Goal: Navigation & Orientation: Find specific page/section

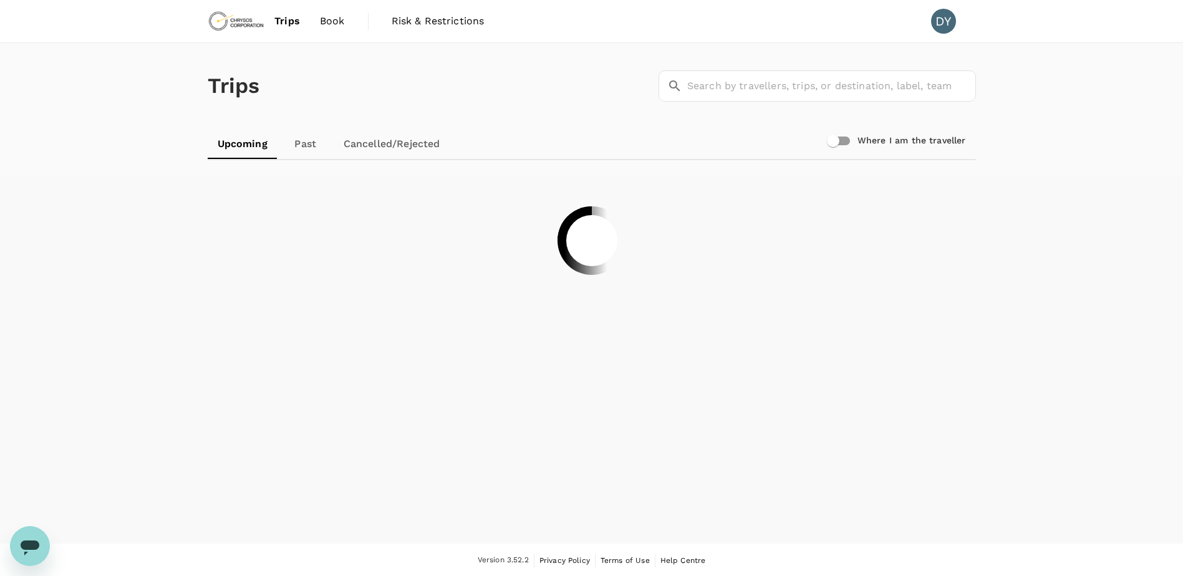
scroll to position [1, 0]
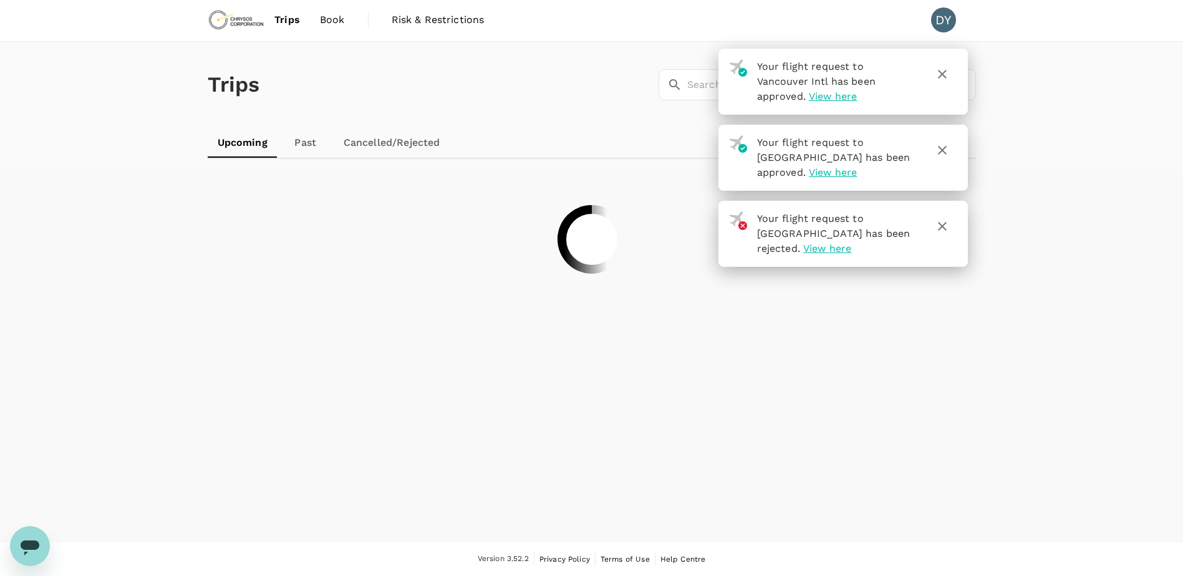
click at [937, 74] on icon "button" at bounding box center [942, 74] width 15 height 15
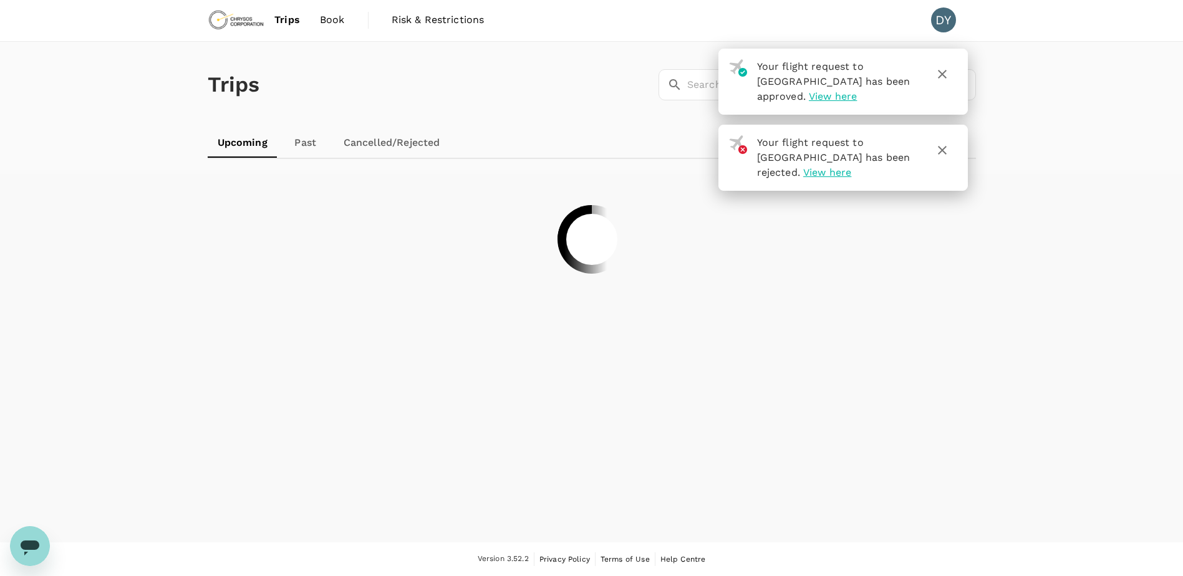
click at [942, 135] on button "button" at bounding box center [942, 150] width 30 height 30
click at [942, 82] on button "button" at bounding box center [942, 74] width 30 height 30
click at [945, 69] on icon "button" at bounding box center [942, 74] width 15 height 15
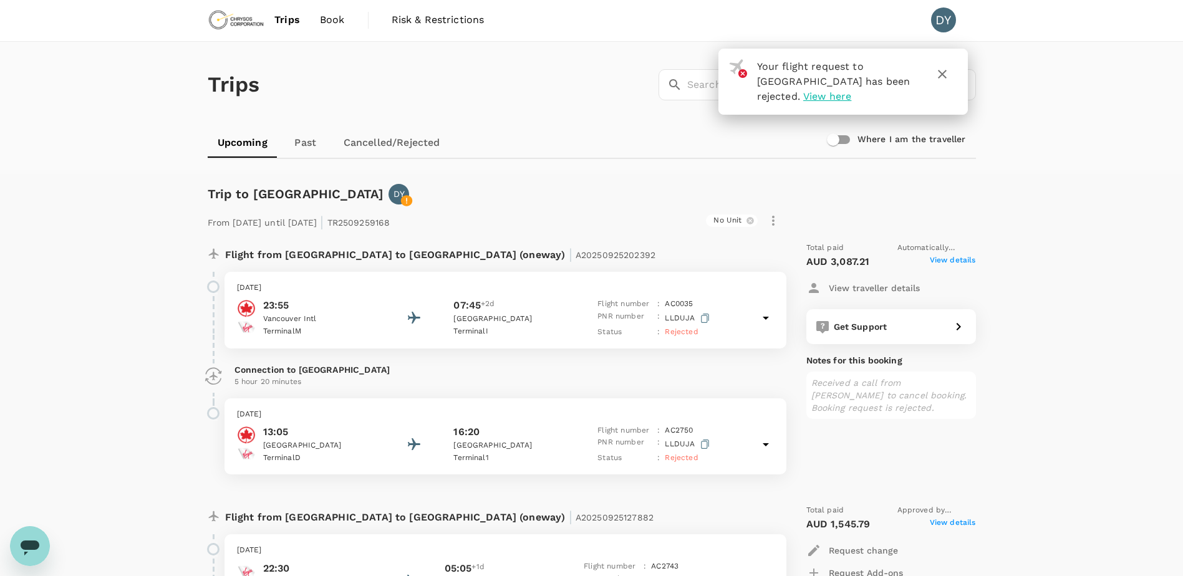
click at [942, 74] on icon "button" at bounding box center [942, 74] width 9 height 9
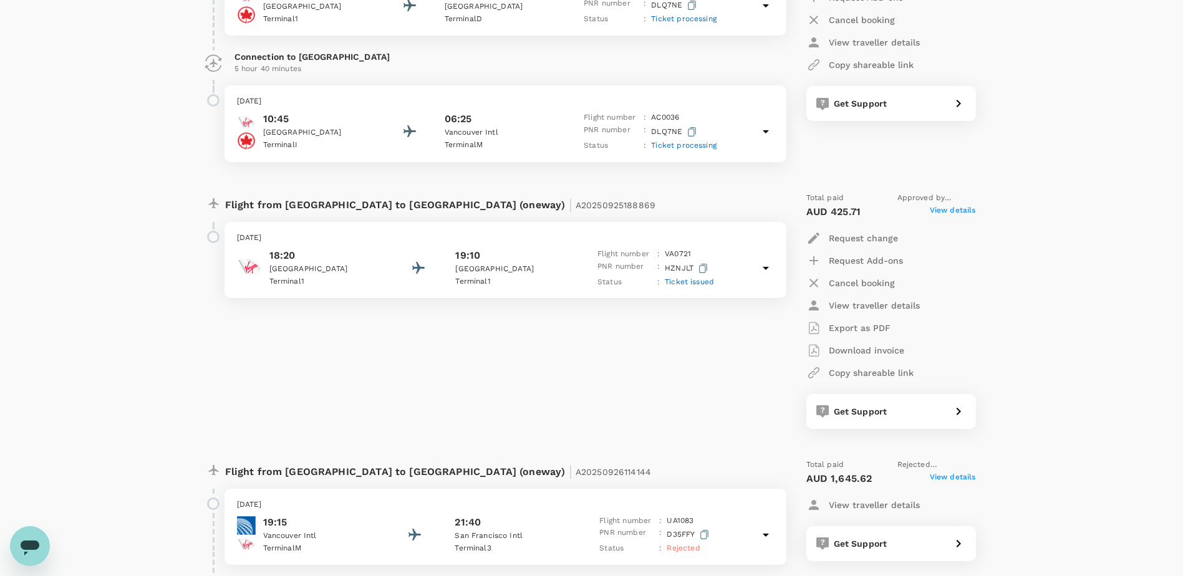
scroll to position [561, 0]
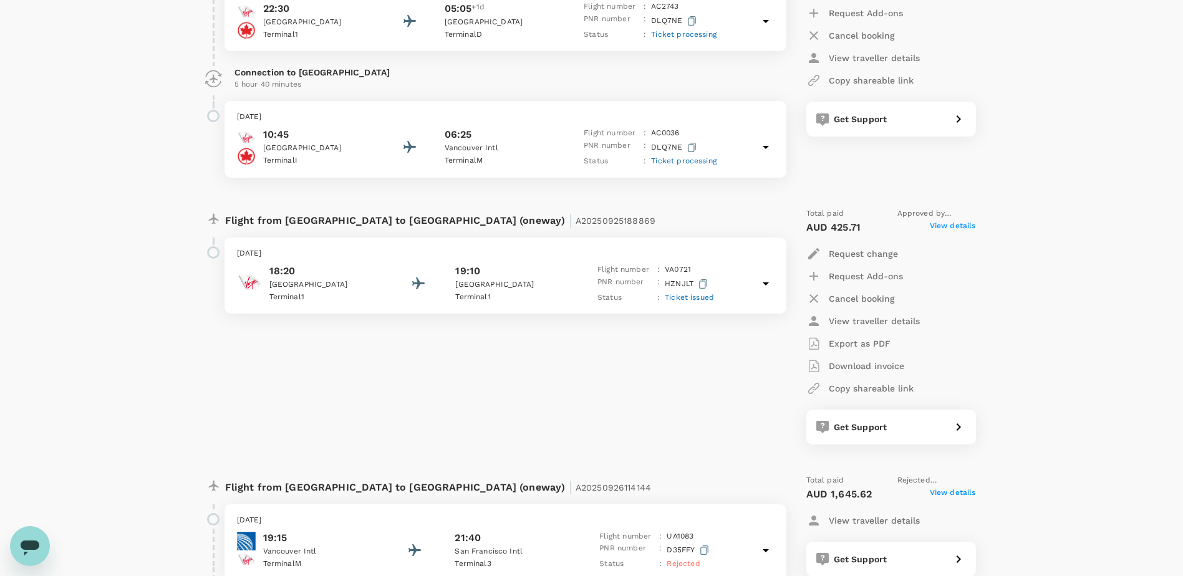
click at [942, 229] on span "View details" at bounding box center [953, 227] width 46 height 15
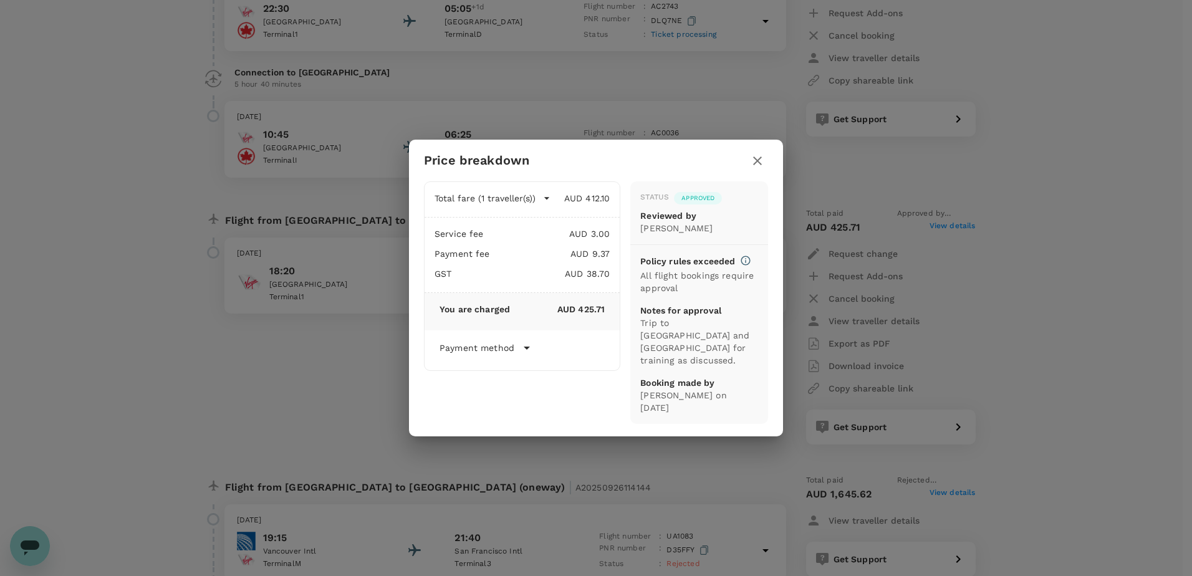
click at [526, 360] on div "Payment method Direct payment (Deposit) Fluid | Invoicing Account Booking date …" at bounding box center [522, 350] width 165 height 20
click at [526, 355] on icon at bounding box center [526, 347] width 15 height 15
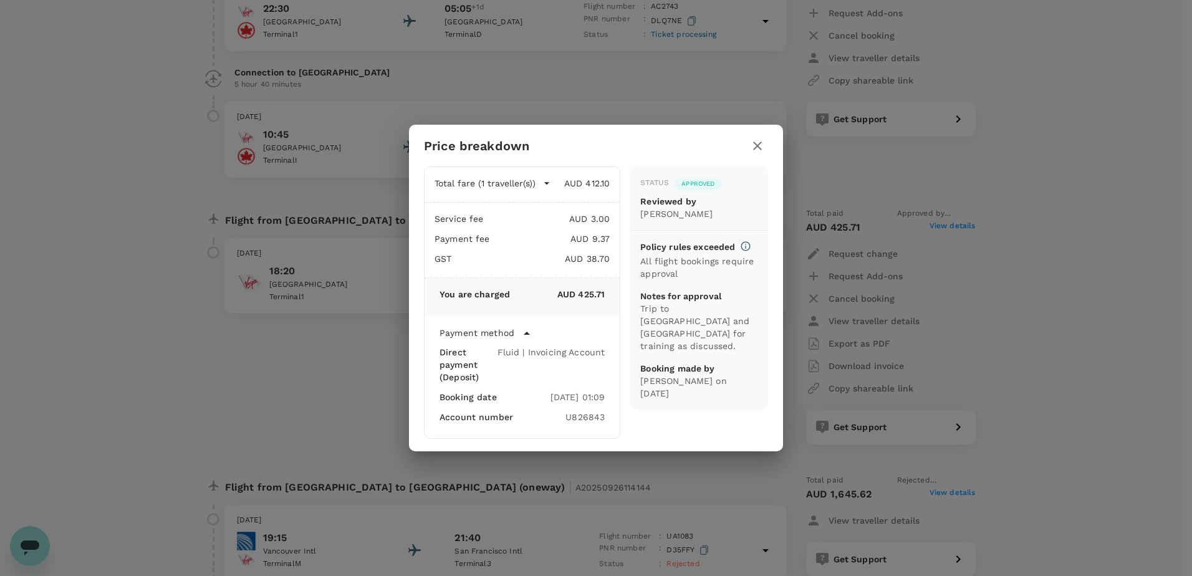
click at [758, 147] on icon "button" at bounding box center [757, 146] width 9 height 9
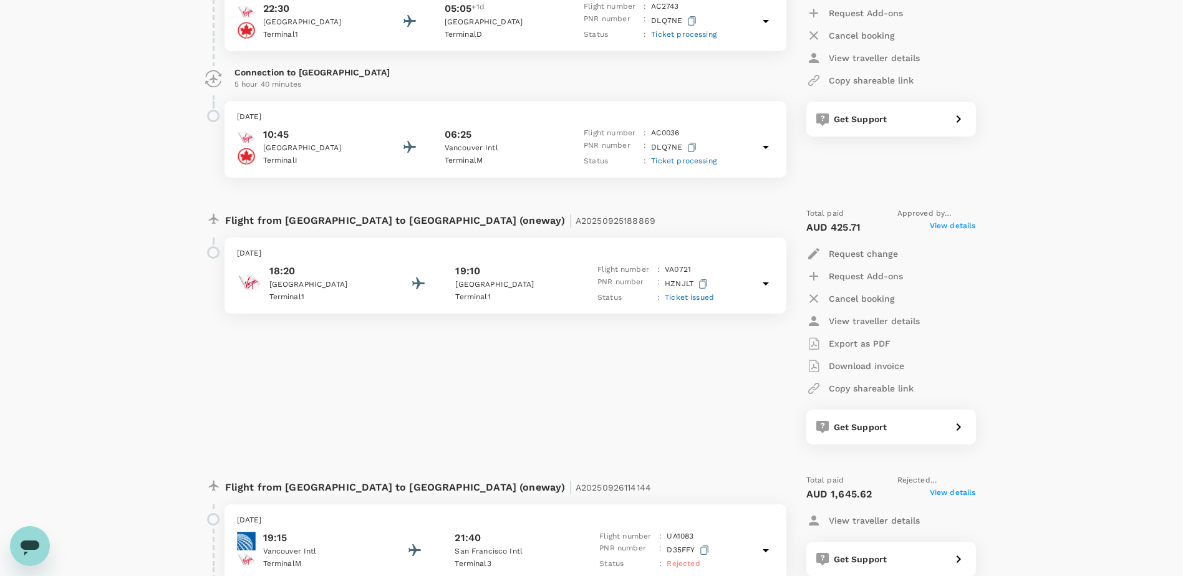
click at [884, 324] on p "View traveller details" at bounding box center [874, 321] width 91 height 12
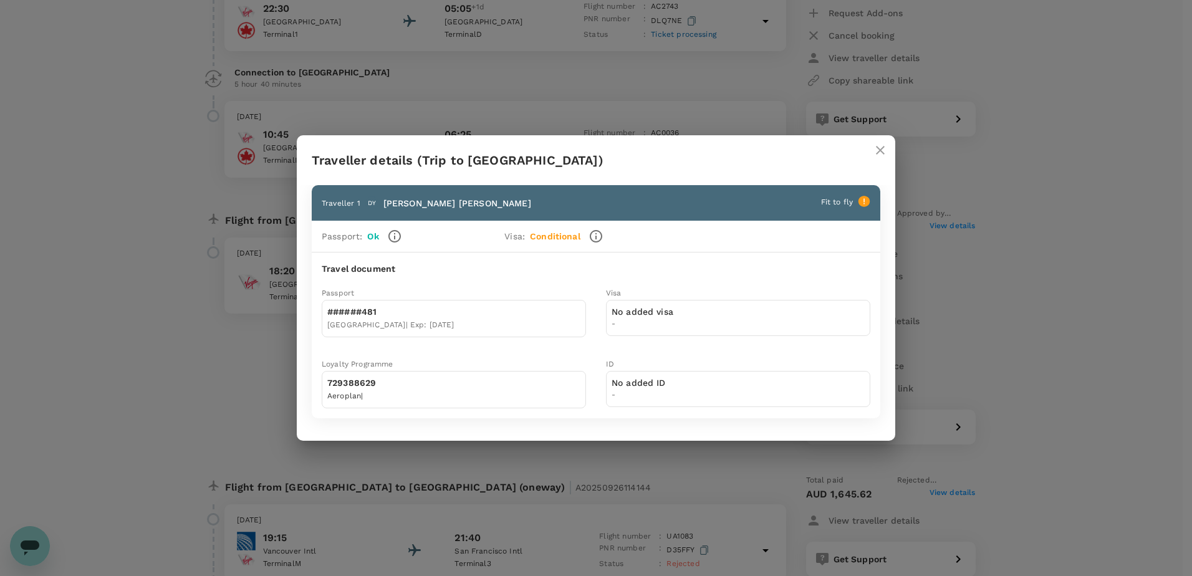
click at [865, 201] on icon at bounding box center [864, 201] width 11 height 11
click at [848, 203] on span "Fit to fly" at bounding box center [837, 202] width 32 height 9
click at [594, 240] on icon "button" at bounding box center [596, 236] width 15 height 15
click at [559, 333] on body "Trips Book Risk & Restrictions DY Trips ​ ​ Upcoming Past Cancelled/Rejected Wh…" at bounding box center [596, 382] width 1192 height 1886
click at [645, 315] on p "No added visa" at bounding box center [643, 312] width 62 height 12
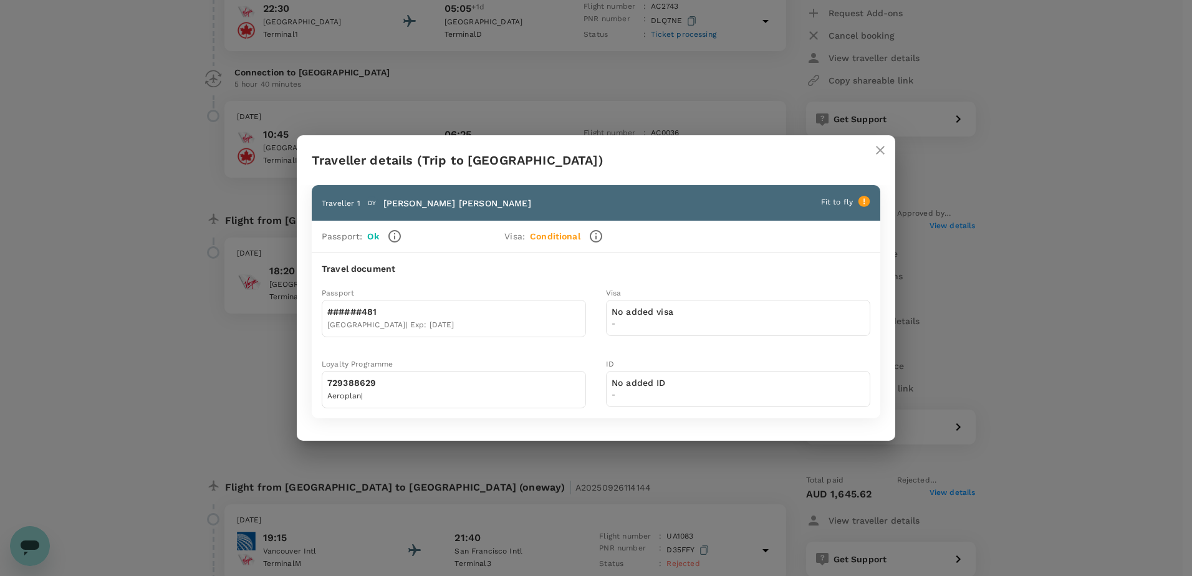
click at [627, 343] on div "ID No added ID -" at bounding box center [728, 372] width 284 height 71
drag, startPoint x: 627, startPoint y: 343, endPoint x: 649, endPoint y: 326, distance: 28.1
click at [629, 342] on div "ID No added ID -" at bounding box center [728, 372] width 284 height 71
click at [880, 152] on icon "close" at bounding box center [880, 150] width 15 height 15
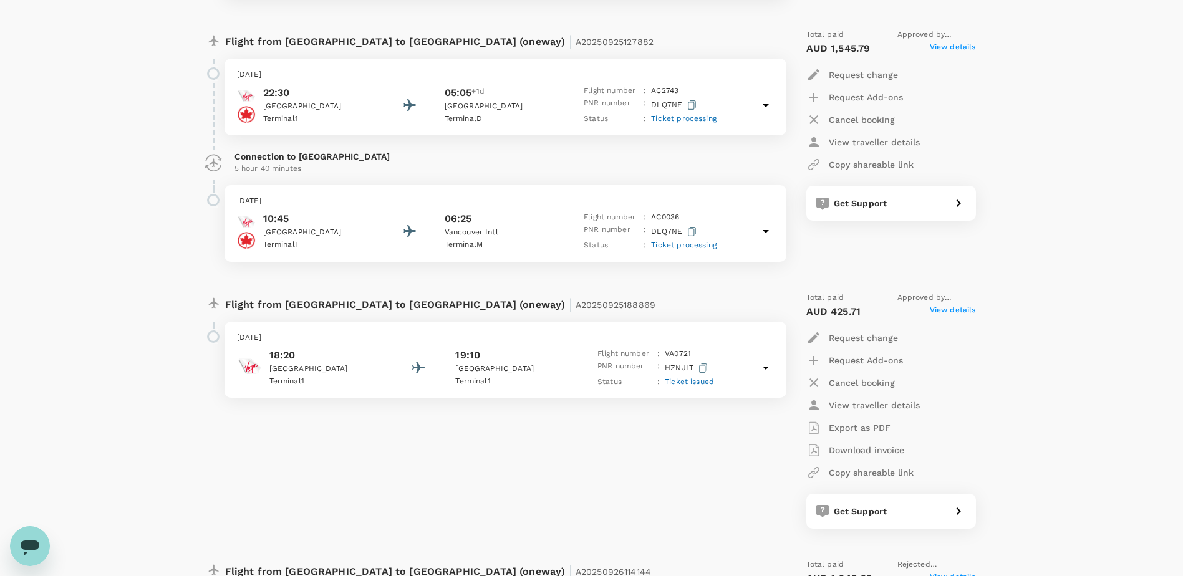
scroll to position [499, 0]
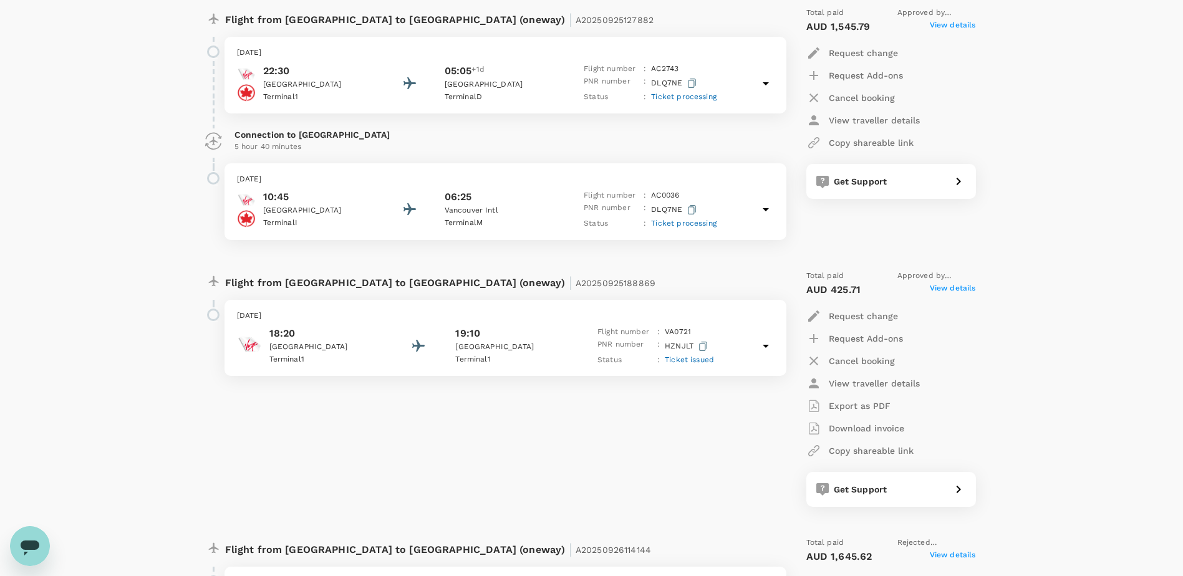
click at [682, 358] on span "Ticket issued" at bounding box center [689, 359] width 49 height 9
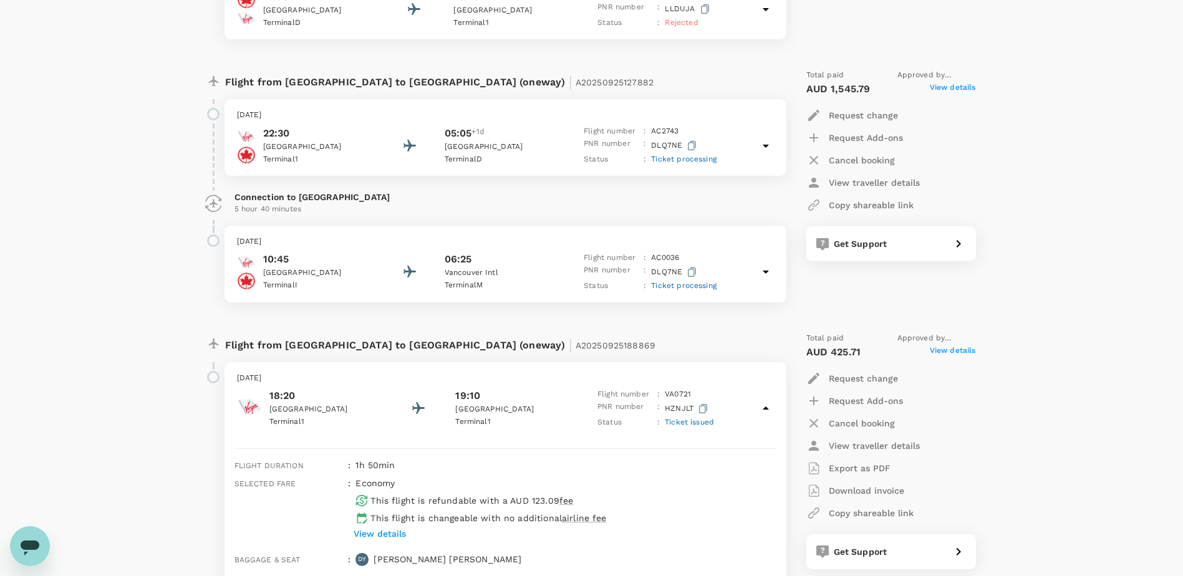
scroll to position [374, 0]
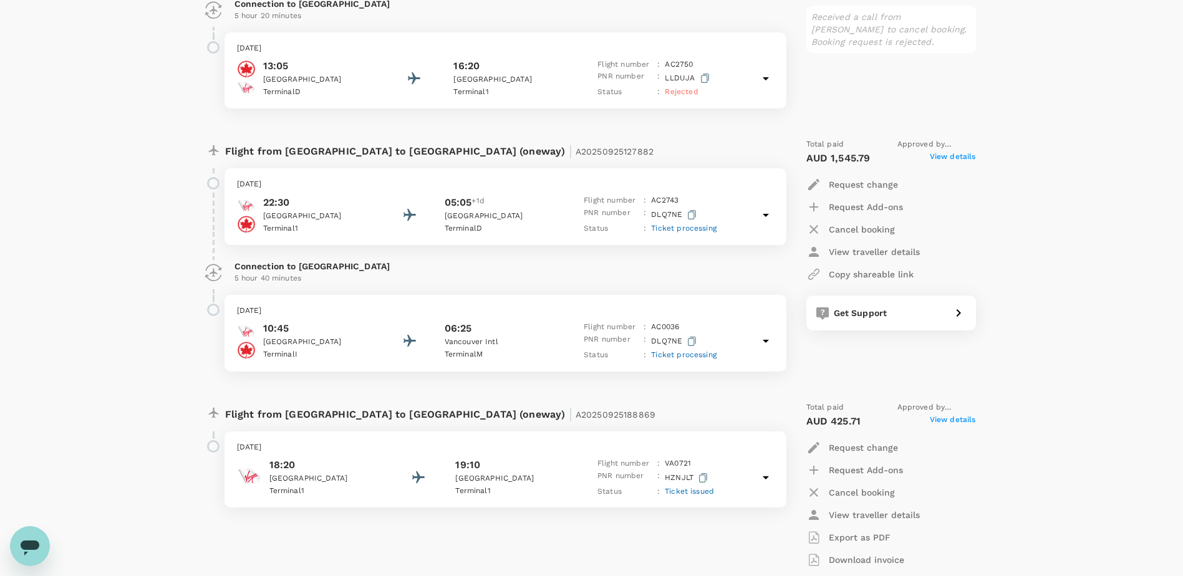
scroll to position [438, 0]
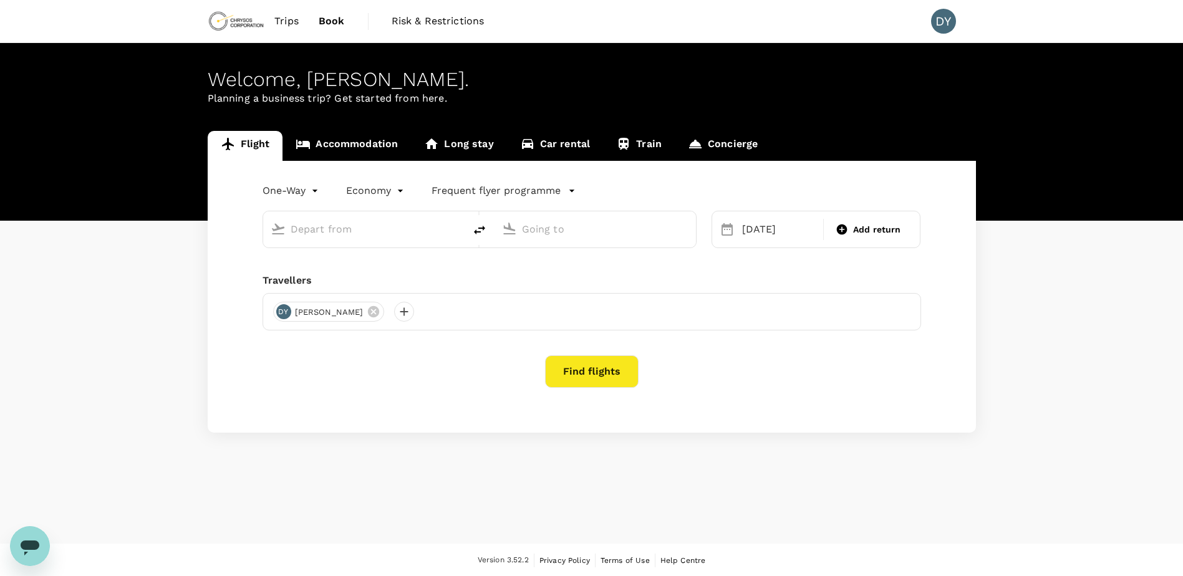
click at [289, 9] on link "Trips" at bounding box center [286, 21] width 44 height 42
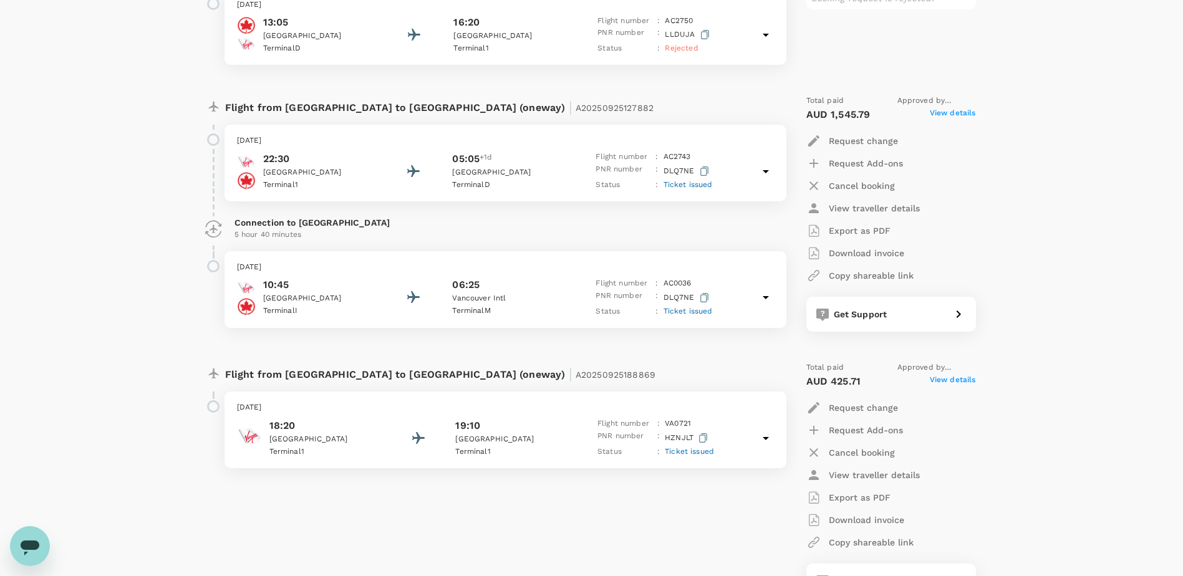
scroll to position [392, 0]
